Goal: Task Accomplishment & Management: Complete application form

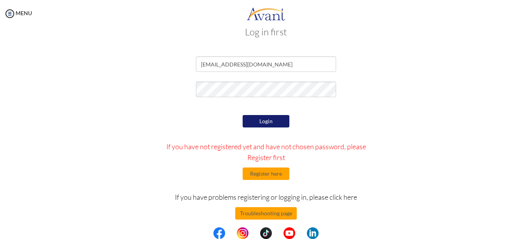
scroll to position [23, 0]
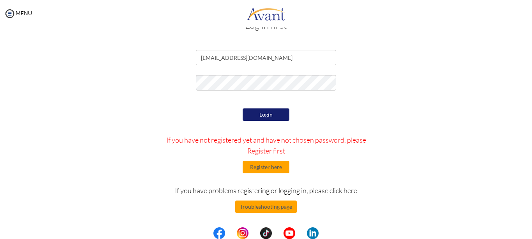
click at [261, 113] on button "Login" at bounding box center [265, 115] width 47 height 12
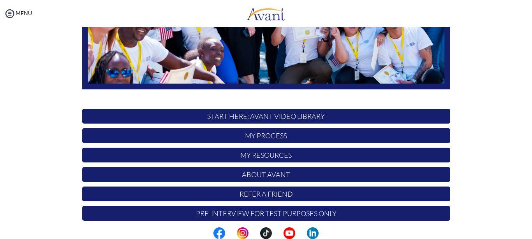
scroll to position [193, 0]
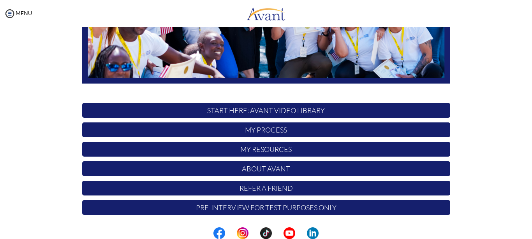
click at [268, 208] on p "Pre-Interview for test purposes only" at bounding box center [266, 207] width 368 height 15
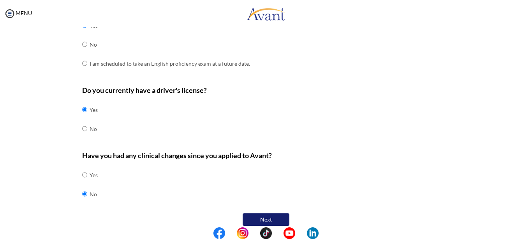
scroll to position [251, 0]
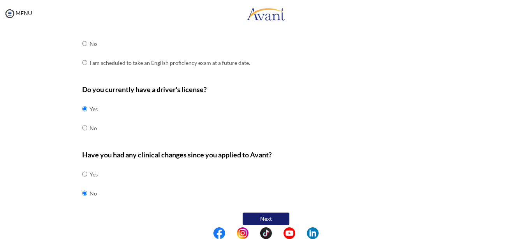
click at [278, 213] on button "Next" at bounding box center [265, 219] width 47 height 12
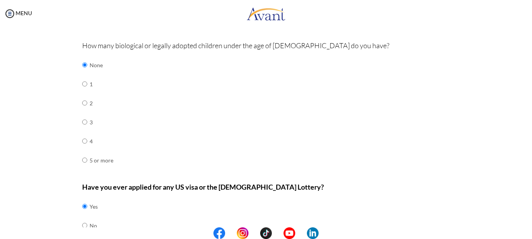
scroll to position [279, 0]
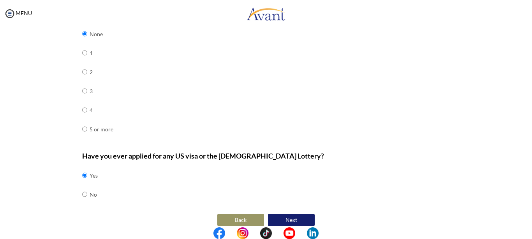
click at [294, 214] on button "Next" at bounding box center [291, 220] width 47 height 12
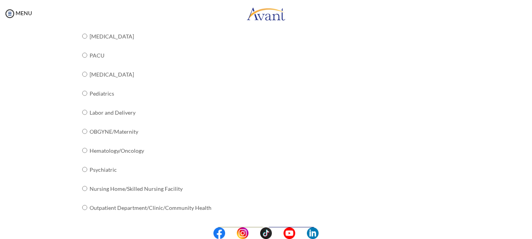
scroll to position [314, 0]
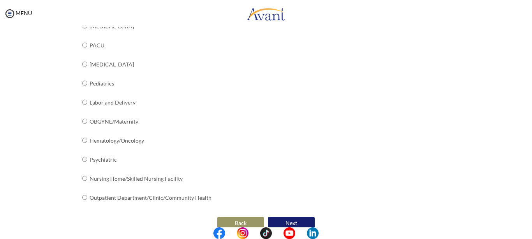
click at [290, 217] on button "Next" at bounding box center [291, 223] width 47 height 12
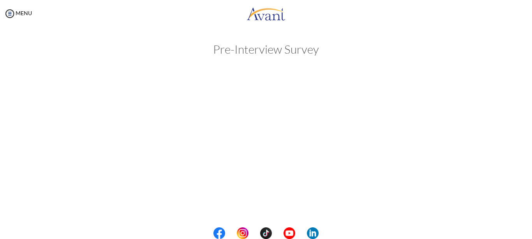
scroll to position [0, 0]
click at [20, 14] on link "MENU" at bounding box center [18, 13] width 28 height 7
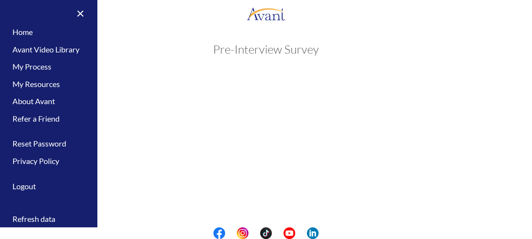
click at [238, 146] on div "My Status What is the next step? We would like you to watch the introductory vi…" at bounding box center [266, 146] width 532 height 239
click at [167, 62] on div "Pre-Interview Survey Are you currently in school now? Yes No Have you taken the…" at bounding box center [266, 75] width 516 height 64
click at [82, 12] on link "×" at bounding box center [76, 13] width 24 height 26
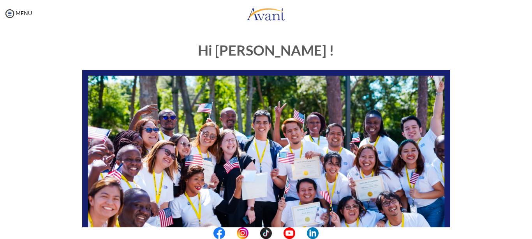
scroll to position [193, 0]
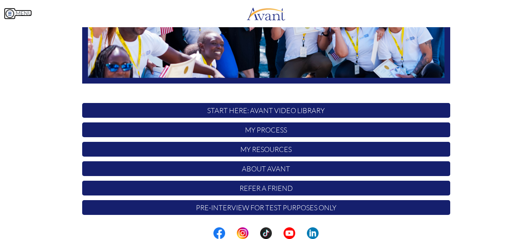
click at [19, 13] on link "MENU" at bounding box center [18, 13] width 28 height 7
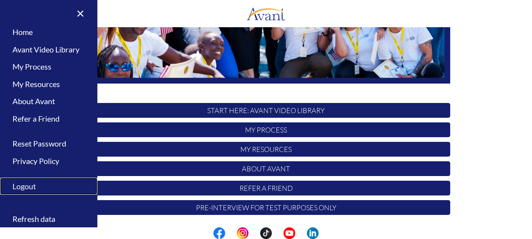
click at [33, 184] on link "Logout" at bounding box center [48, 187] width 97 height 18
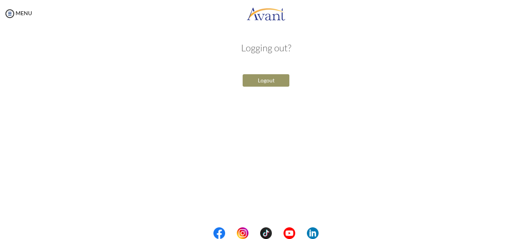
click at [265, 82] on button "Logout" at bounding box center [265, 80] width 47 height 12
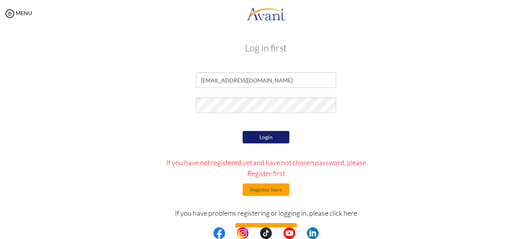
click at [268, 139] on button "Login" at bounding box center [265, 137] width 47 height 12
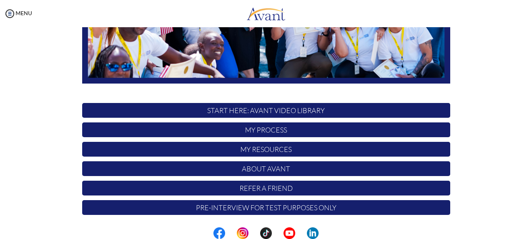
click at [265, 205] on p "Pre-Interview for test purposes only" at bounding box center [266, 207] width 368 height 15
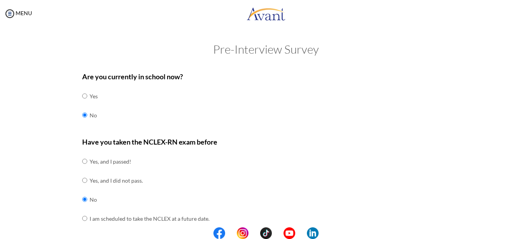
scroll to position [251, 0]
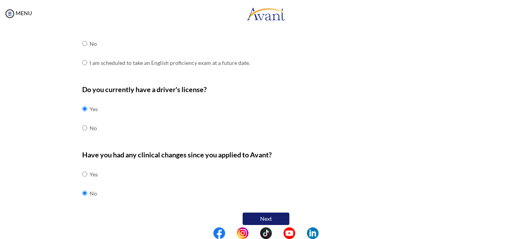
click at [263, 213] on button "Next" at bounding box center [265, 219] width 47 height 12
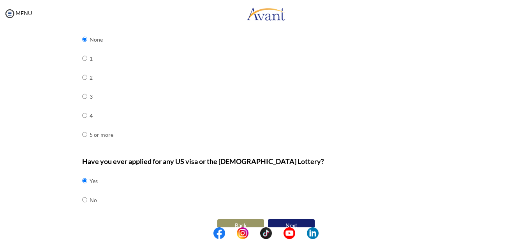
scroll to position [279, 0]
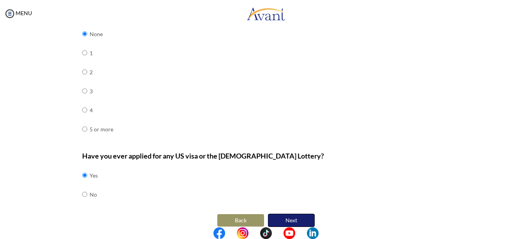
click at [295, 214] on button "Next" at bounding box center [291, 220] width 47 height 13
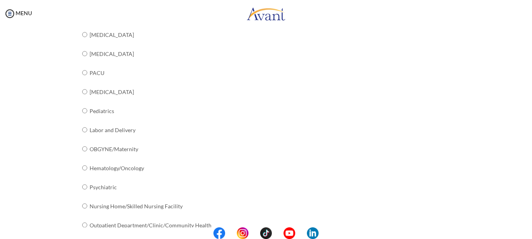
scroll to position [314, 0]
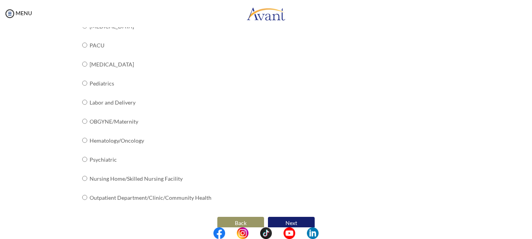
click at [297, 217] on button "Next" at bounding box center [291, 223] width 47 height 12
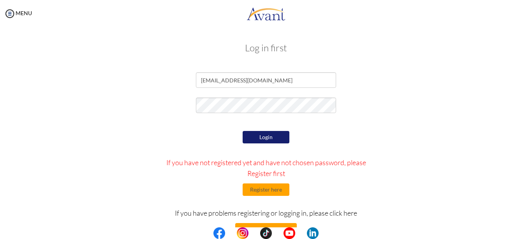
drag, startPoint x: 276, startPoint y: 164, endPoint x: 299, endPoint y: 136, distance: 36.2
click at [295, 142] on div "Login If you have not registered yet and have not chosen password, please Regis…" at bounding box center [266, 202] width 228 height 146
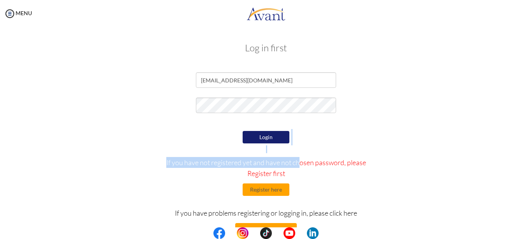
click at [273, 135] on button "Login" at bounding box center [265, 137] width 47 height 12
click at [0, 0] on div at bounding box center [0, 0] width 0 height 0
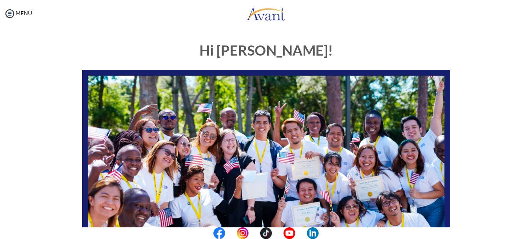
scroll to position [193, 0]
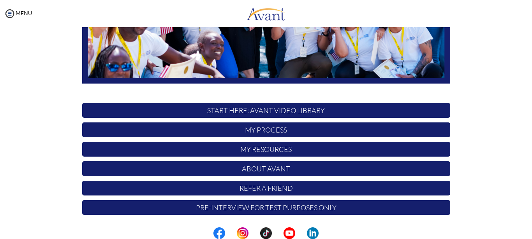
click at [275, 149] on p "My Resources" at bounding box center [266, 149] width 368 height 15
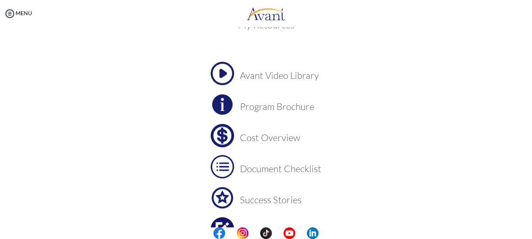
scroll to position [0, 0]
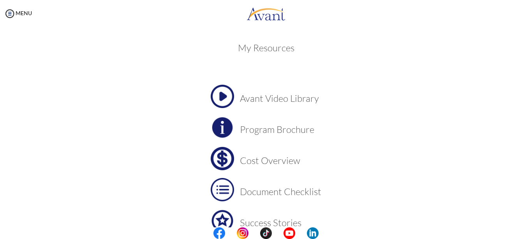
click at [277, 163] on h3 "Cost Overview" at bounding box center [280, 161] width 81 height 10
